Goal: Task Accomplishment & Management: Manage account settings

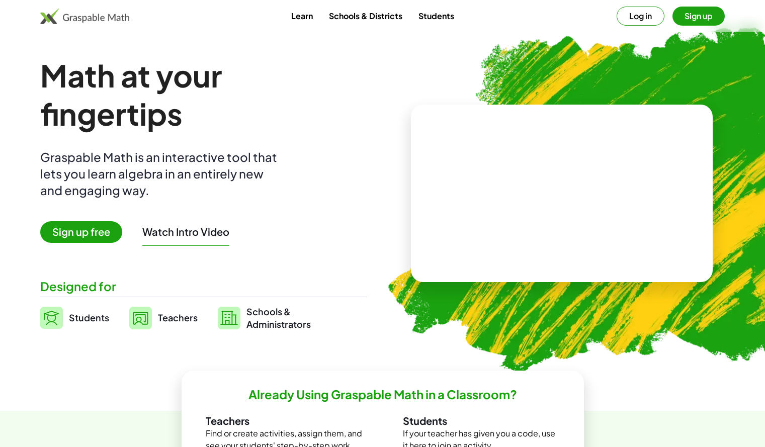
click at [709, 17] on button "Sign up" at bounding box center [699, 16] width 52 height 19
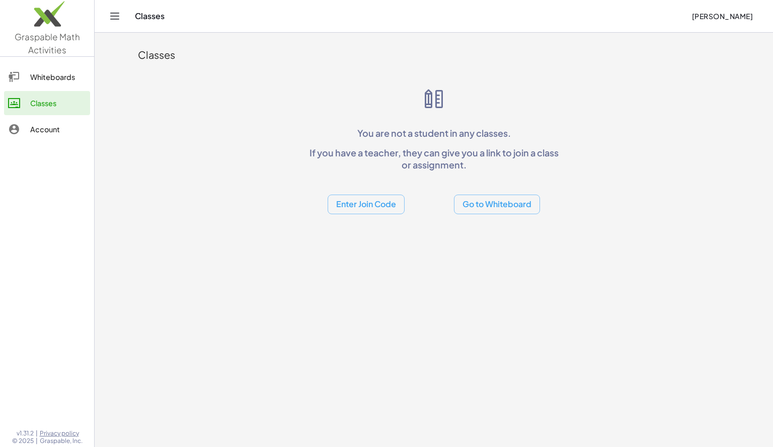
click at [48, 81] on div "Whiteboards" at bounding box center [58, 77] width 56 height 12
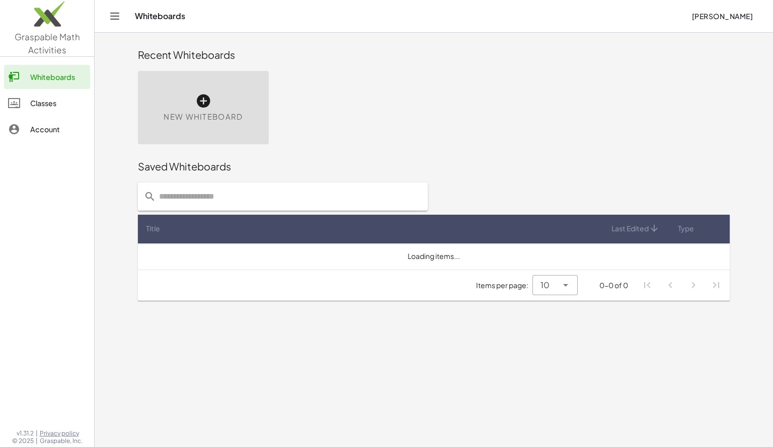
click at [46, 102] on div "Classes" at bounding box center [58, 103] width 56 height 12
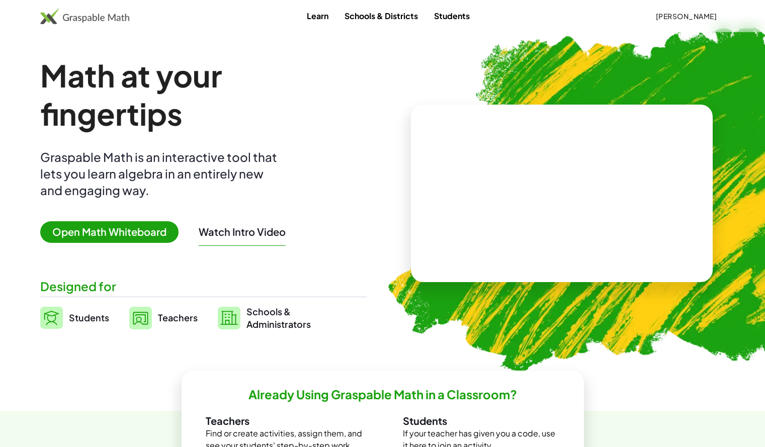
click at [182, 320] on span "Teachers" at bounding box center [178, 318] width 40 height 12
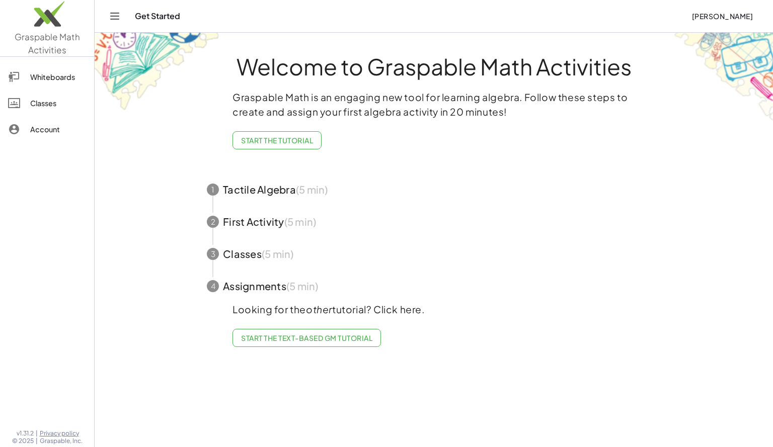
click at [53, 101] on div "Classes" at bounding box center [58, 103] width 56 height 12
click at [281, 203] on span "button" at bounding box center [434, 190] width 478 height 32
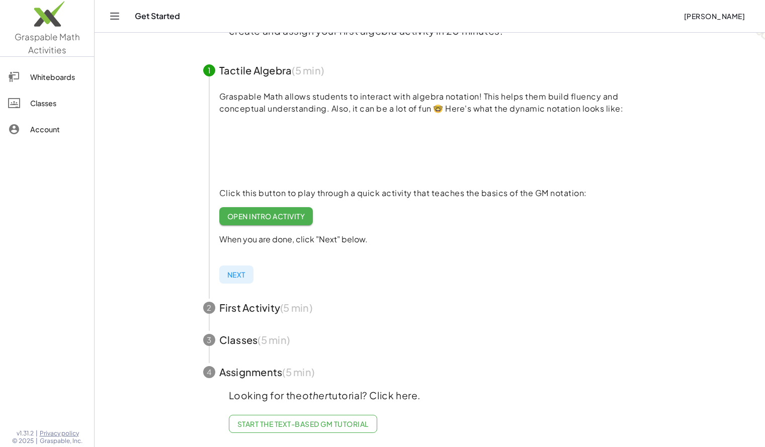
scroll to position [89, 0]
click at [288, 302] on span "button" at bounding box center [430, 308] width 478 height 32
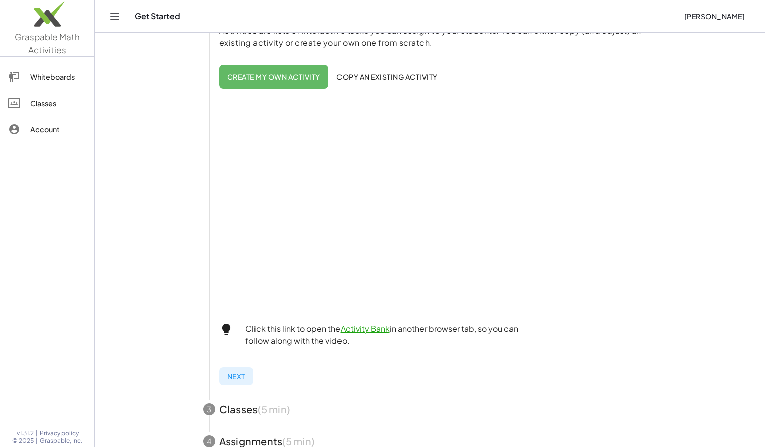
scroll to position [0, 0]
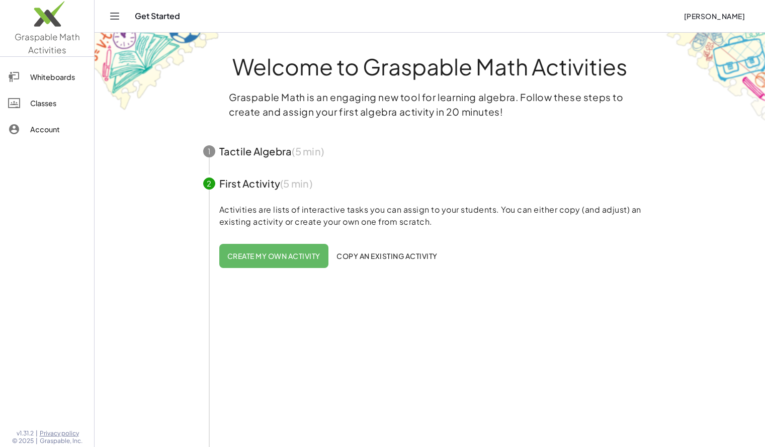
click at [724, 21] on button "[PERSON_NAME]" at bounding box center [714, 16] width 77 height 18
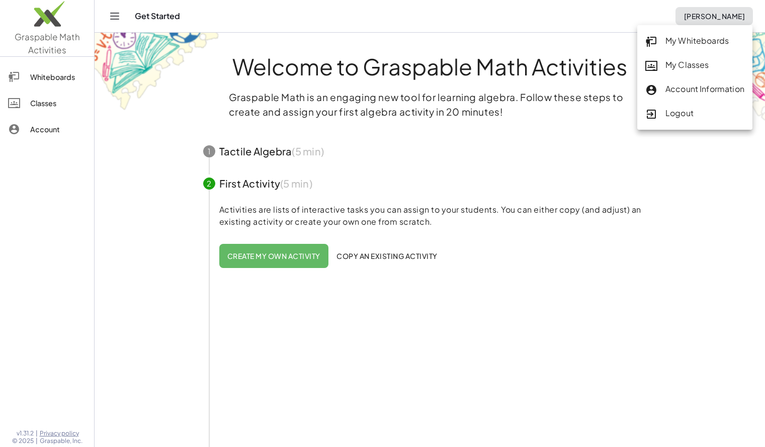
click at [676, 115] on div "Logout" at bounding box center [694, 113] width 99 height 13
